Goal: Navigation & Orientation: Find specific page/section

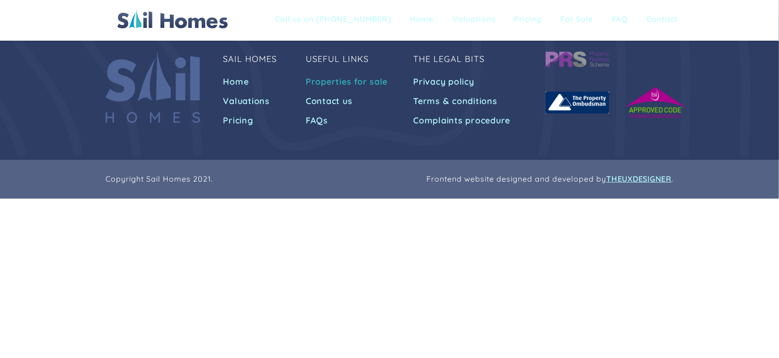
click at [318, 78] on link "Properties for sale" at bounding box center [348, 81] width 85 height 17
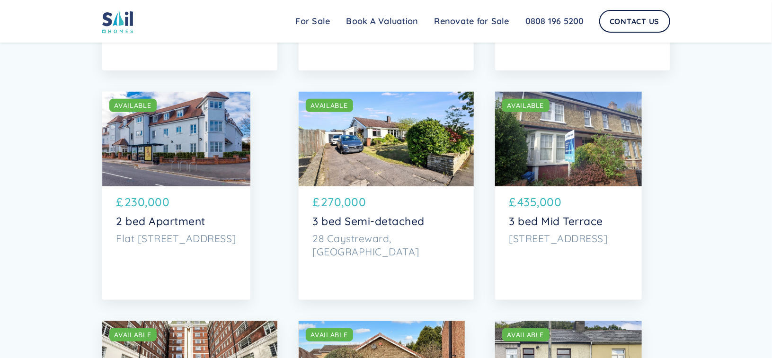
scroll to position [2135, 0]
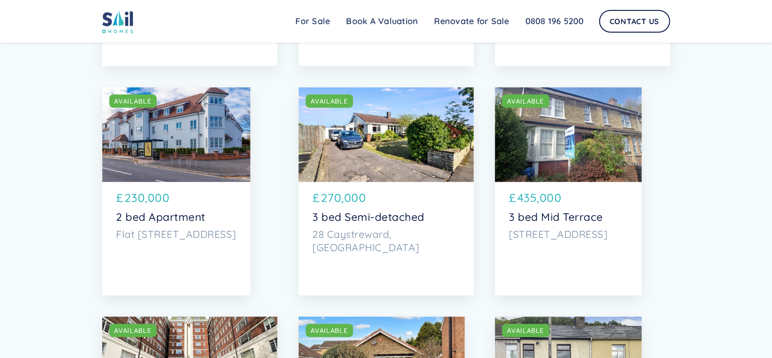
drag, startPoint x: 775, startPoint y: 20, endPoint x: 753, endPoint y: 163, distance: 144.1
click at [610, 176] on div "SOLD AVAILABLE" at bounding box center [568, 135] width 147 height 95
